Goal: Find specific page/section: Find specific page/section

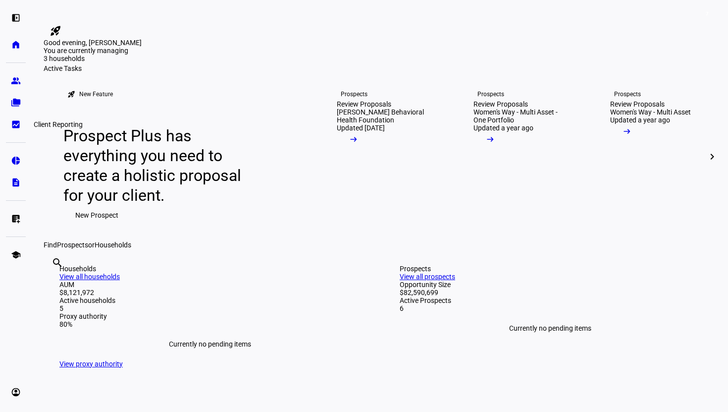
click at [19, 121] on eth-mat-symbol "bid_landscape" at bounding box center [16, 124] width 10 height 10
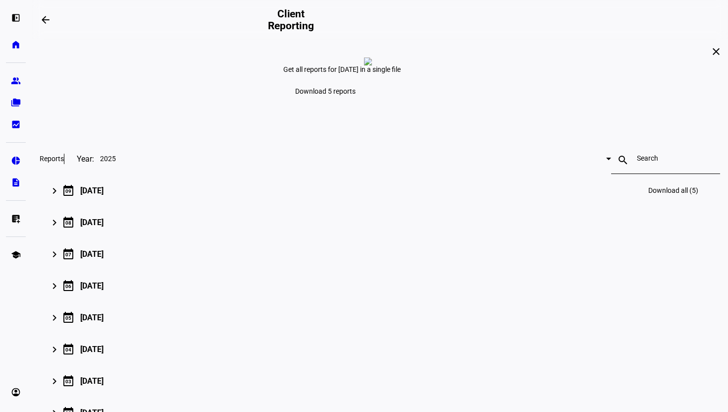
click at [104, 195] on div "[DATE]" at bounding box center [91, 190] width 23 height 9
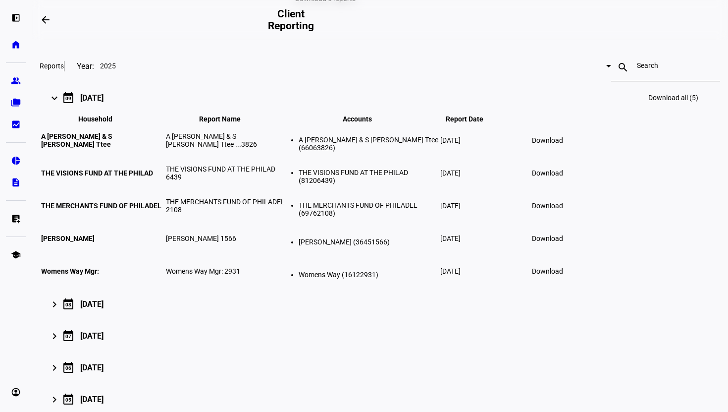
scroll to position [94, 0]
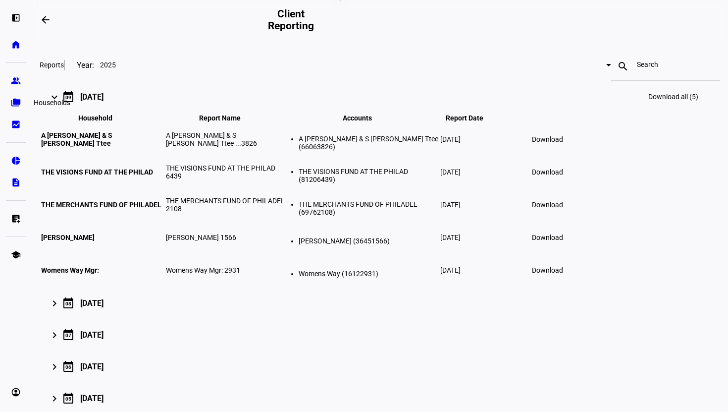
click at [15, 104] on eth-mat-symbol "folder_copy" at bounding box center [16, 103] width 10 height 10
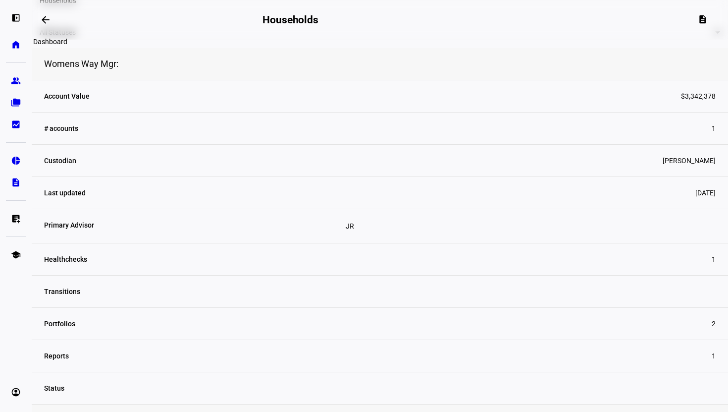
click at [49, 23] on mat-icon "arrow_backwards" at bounding box center [46, 20] width 12 height 12
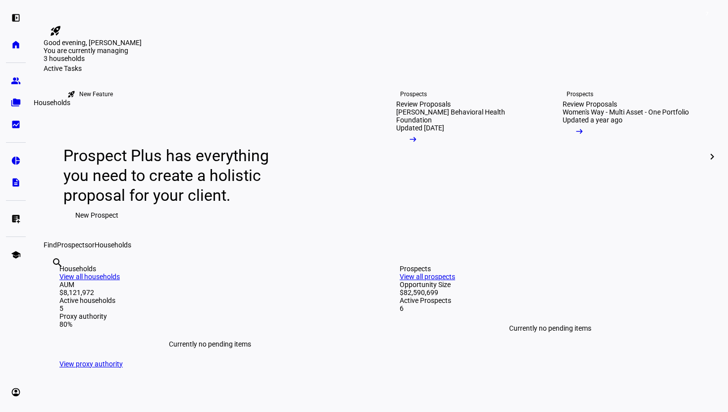
click at [20, 101] on eth-mat-symbol "folder_copy" at bounding box center [16, 103] width 10 height 10
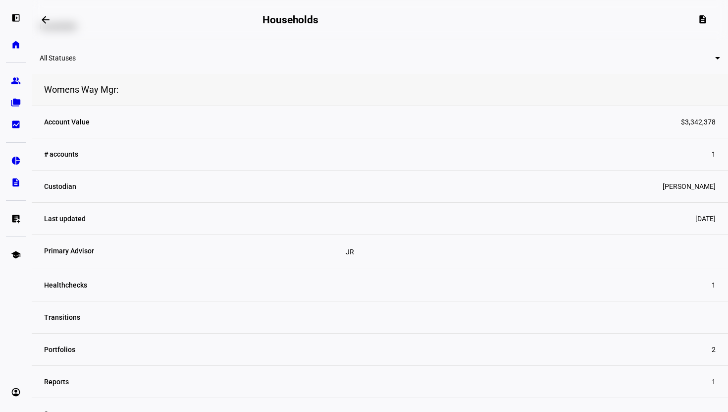
scroll to position [49, 0]
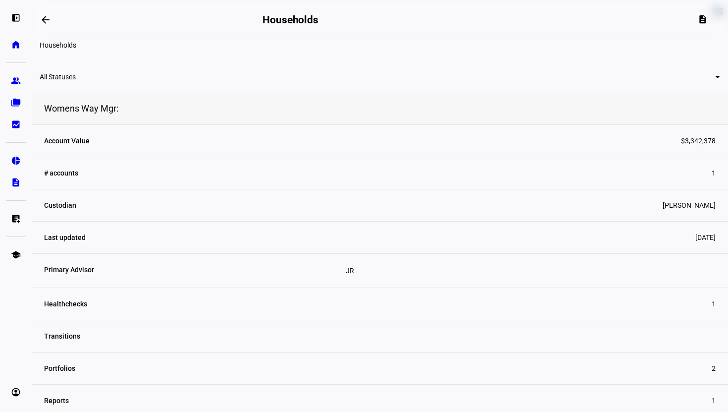
click at [715, 78] on div at bounding box center [717, 77] width 5 height 2
click at [76, 95] on div at bounding box center [364, 206] width 728 height 412
click at [44, 16] on mat-icon "arrow_backwards" at bounding box center [46, 20] width 12 height 12
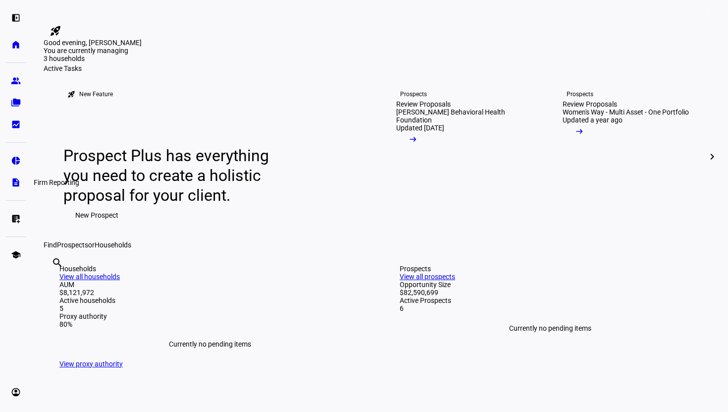
click at [17, 185] on eth-mat-symbol "description" at bounding box center [16, 182] width 10 height 10
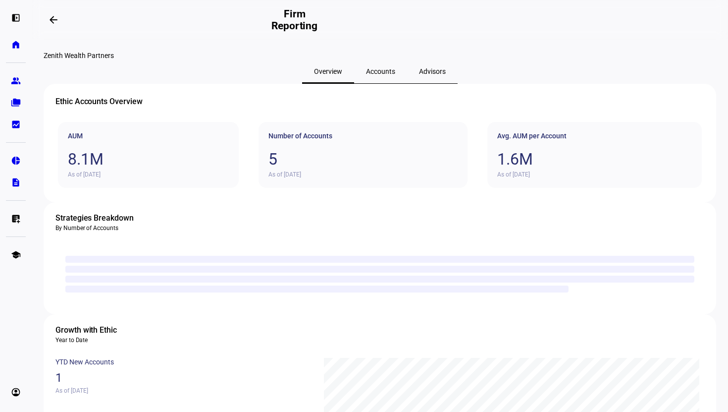
click at [378, 75] on span "Accounts" at bounding box center [380, 71] width 29 height 7
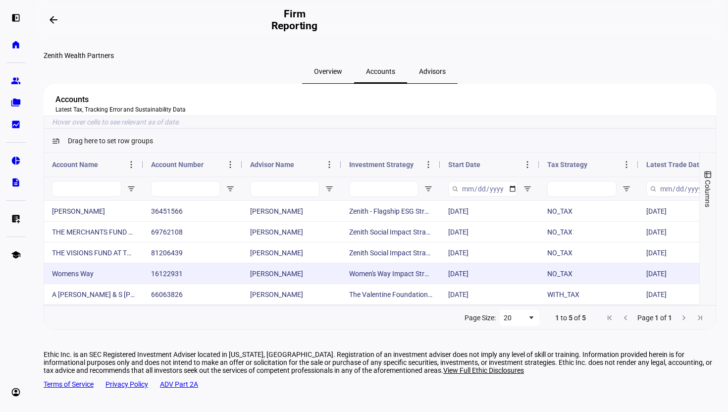
click at [62, 283] on div "Womens Way" at bounding box center [93, 273] width 99 height 20
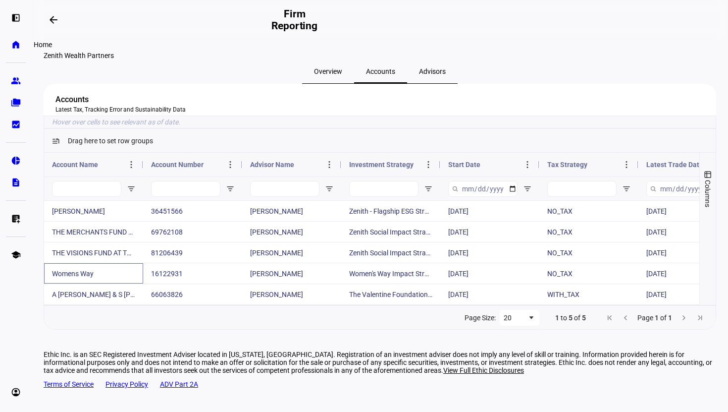
click at [14, 40] on eth-mat-symbol "home" at bounding box center [16, 45] width 10 height 10
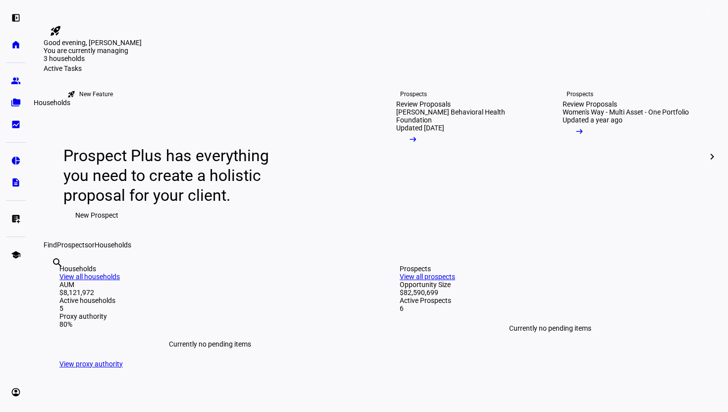
click at [15, 105] on eth-mat-symbol "folder_copy" at bounding box center [16, 103] width 10 height 10
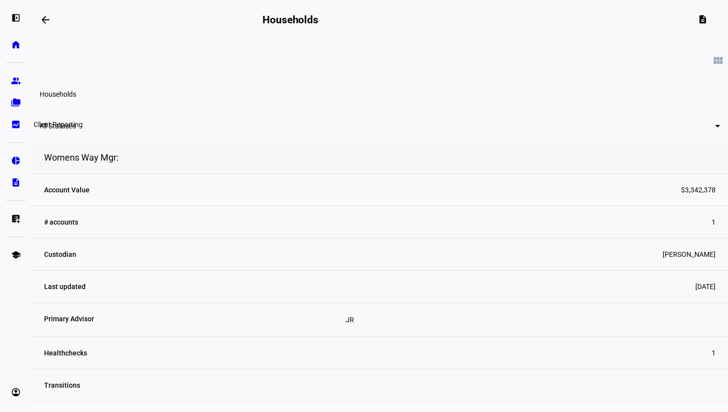
click at [14, 125] on eth-mat-symbol "bid_landscape" at bounding box center [16, 124] width 10 height 10
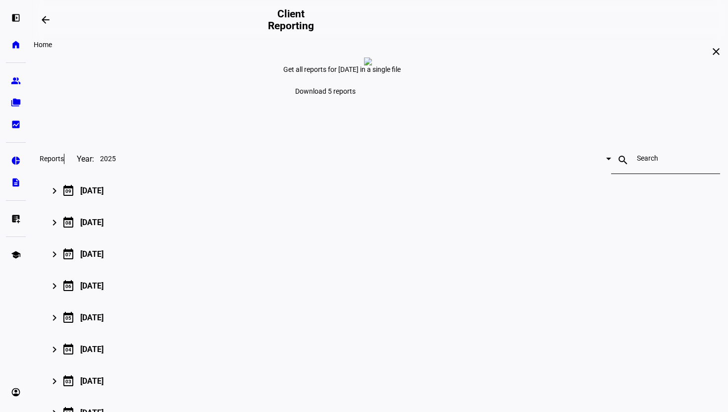
click at [12, 47] on eth-mat-symbol "home" at bounding box center [16, 45] width 10 height 10
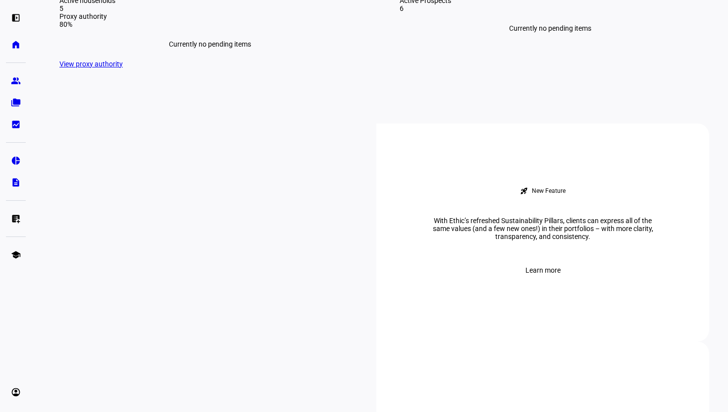
scroll to position [302, 0]
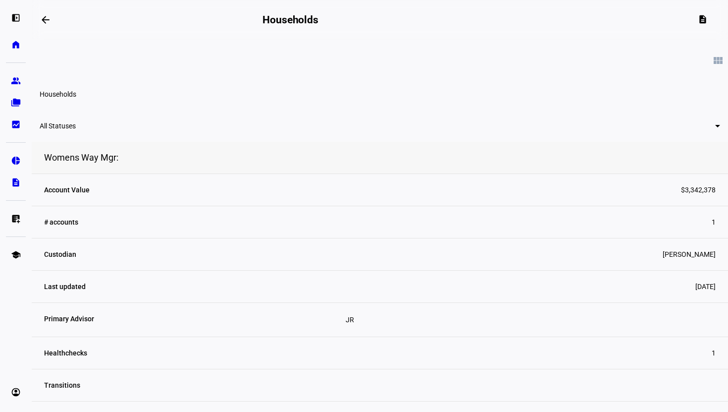
click at [715, 127] on div at bounding box center [717, 126] width 5 height 2
click at [327, 142] on div at bounding box center [364, 206] width 728 height 412
click at [707, 60] on span at bounding box center [719, 61] width 24 height 24
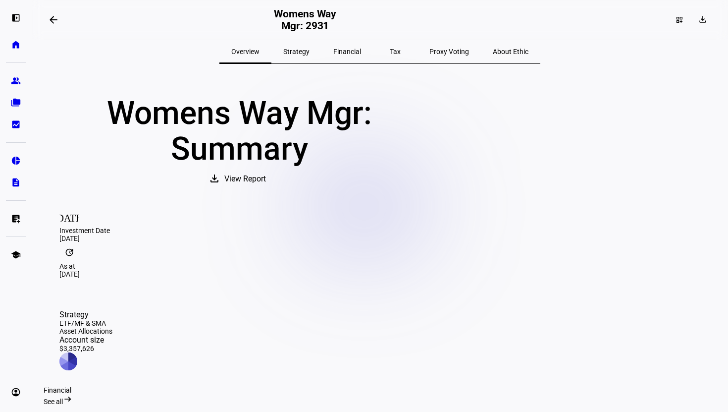
click at [430, 56] on span "Proxy Voting" at bounding box center [450, 52] width 40 height 24
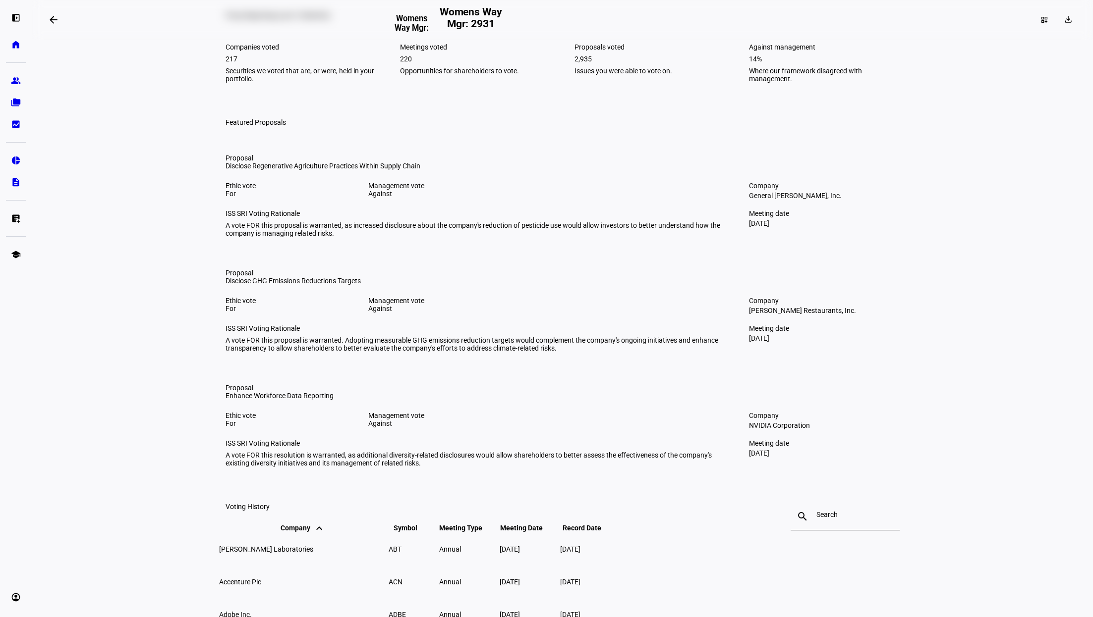
scroll to position [131, 0]
